Goal: Contribute content: Contribute content

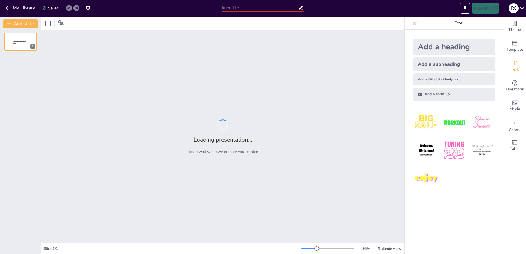
type input "La Evolución del Pensamiento Ético a lo Largo de la Historia"
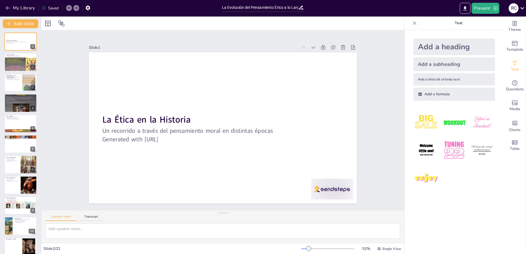
checkbox input "true"
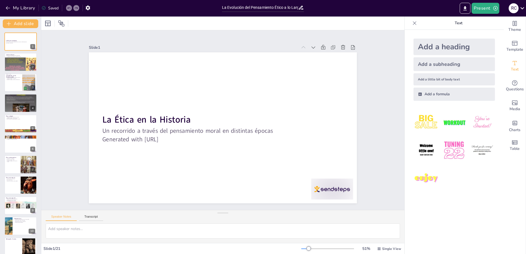
checkbox input "true"
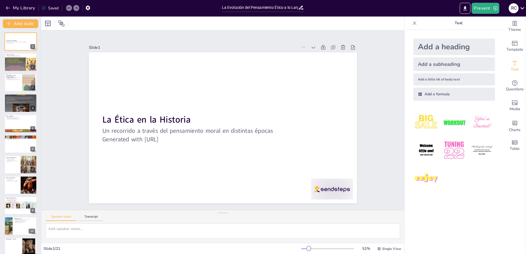
checkbox input "true"
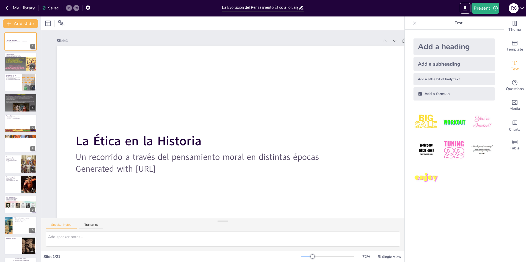
checkbox input "true"
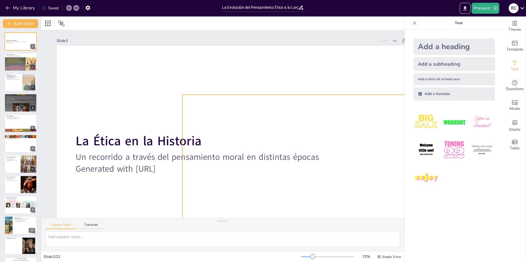
checkbox input "true"
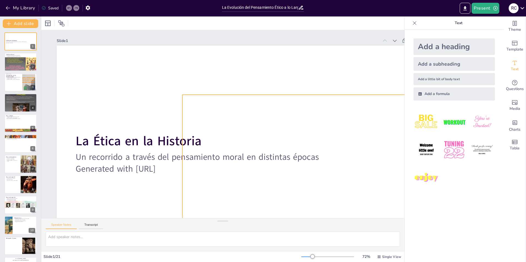
checkbox input "true"
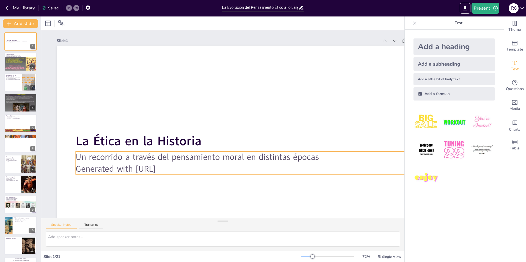
checkbox input "true"
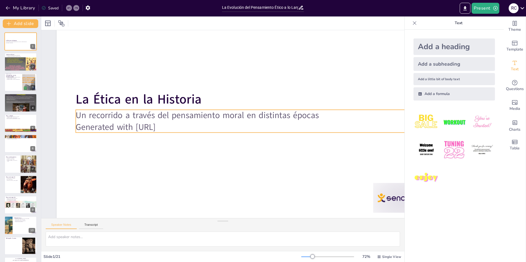
checkbox input "true"
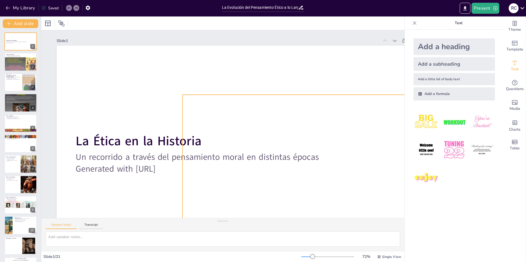
checkbox input "true"
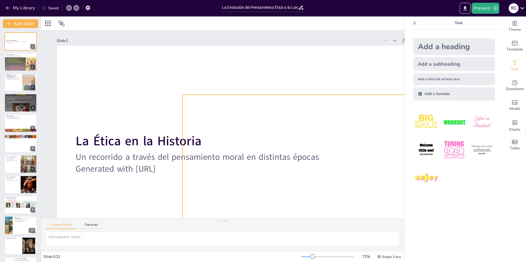
checkbox input "true"
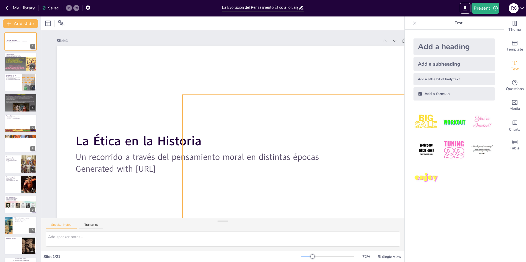
checkbox input "true"
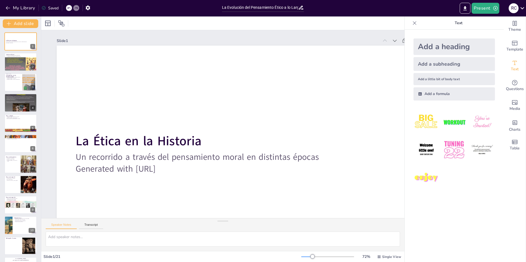
checkbox input "true"
